Goal: Navigation & Orientation: Find specific page/section

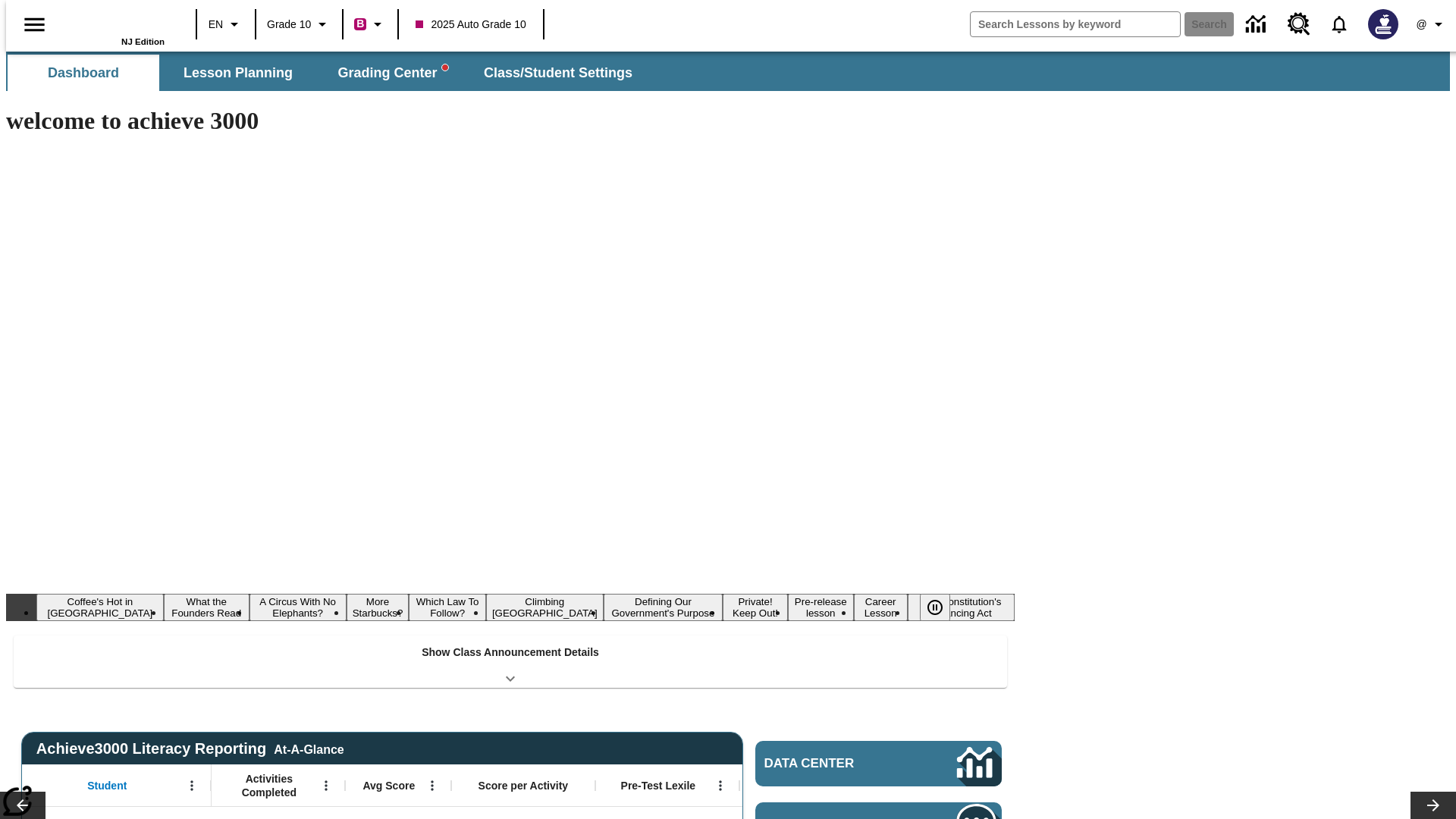
type input "-1"
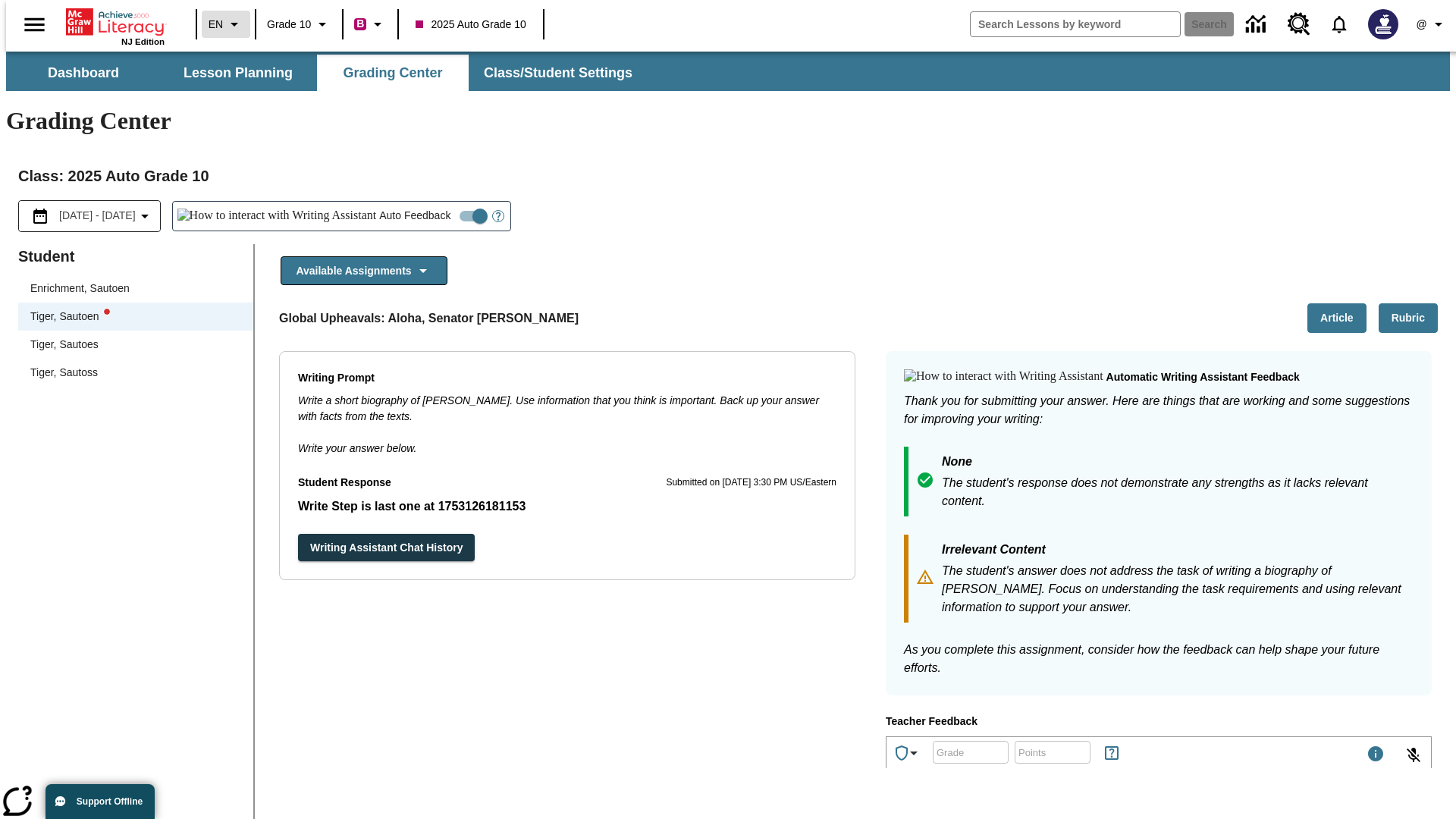
click at [225, 25] on icon "Language: EN, Select a language" at bounding box center [234, 25] width 18 height 18
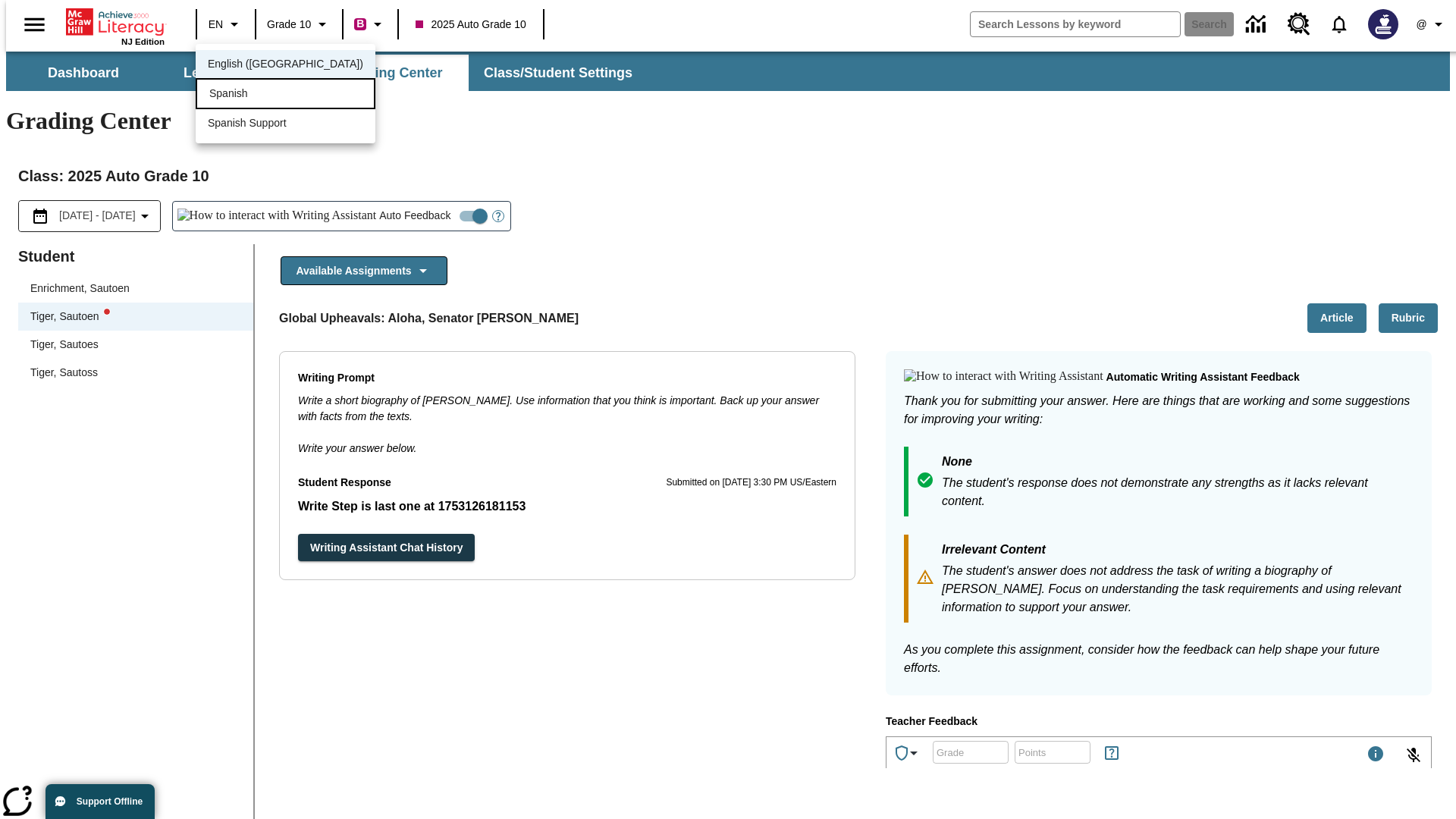
click at [253, 95] on div "Spanish" at bounding box center [286, 93] width 179 height 31
